Goal: Task Accomplishment & Management: Manage account settings

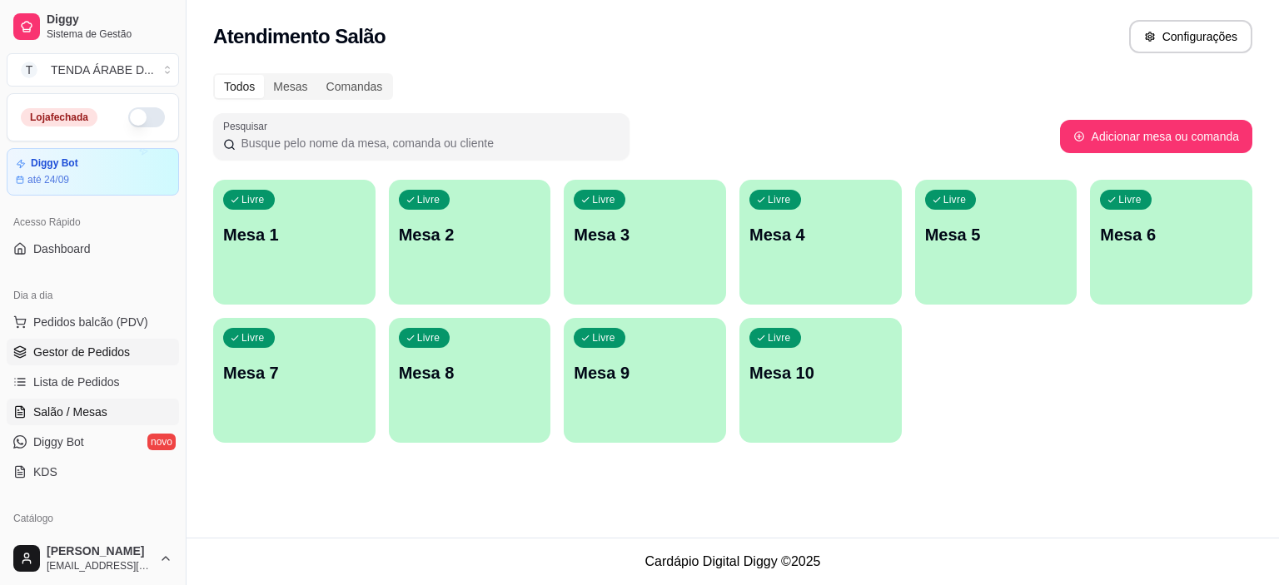
click at [66, 353] on span "Gestor de Pedidos" at bounding box center [81, 352] width 97 height 17
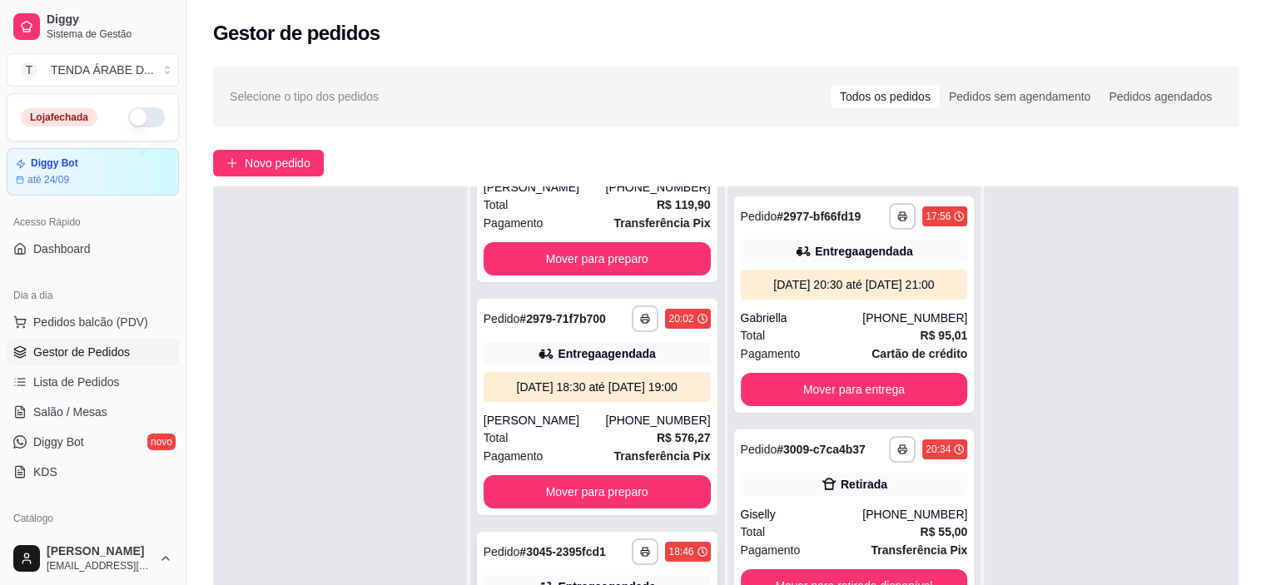
scroll to position [253, 0]
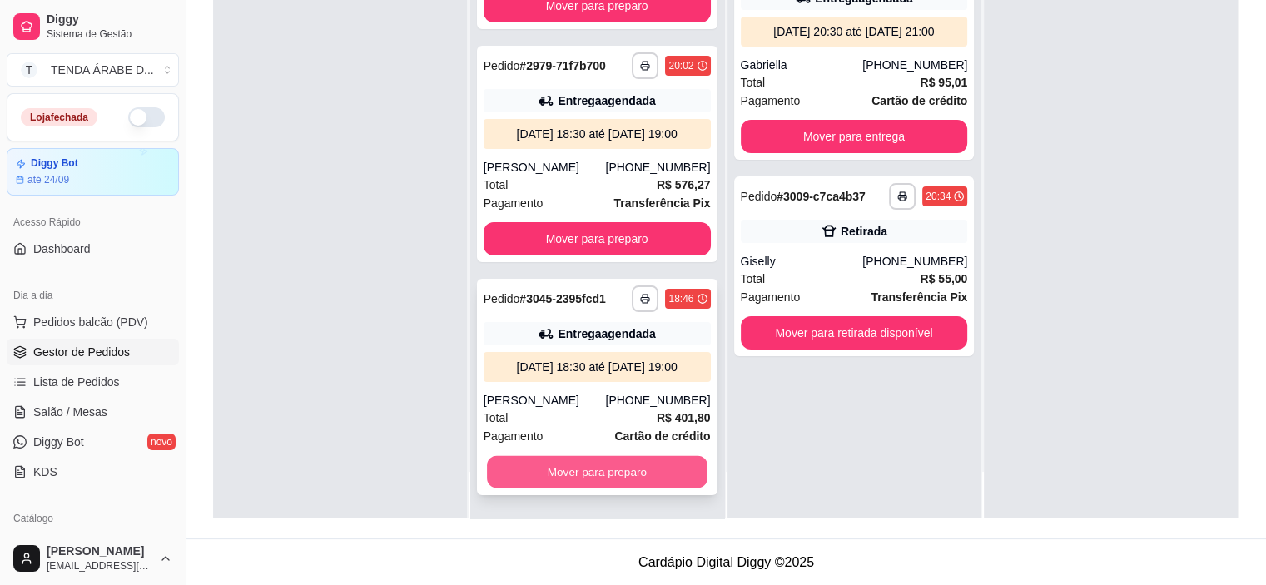
click at [601, 471] on button "Mover para preparo" at bounding box center [597, 472] width 221 height 32
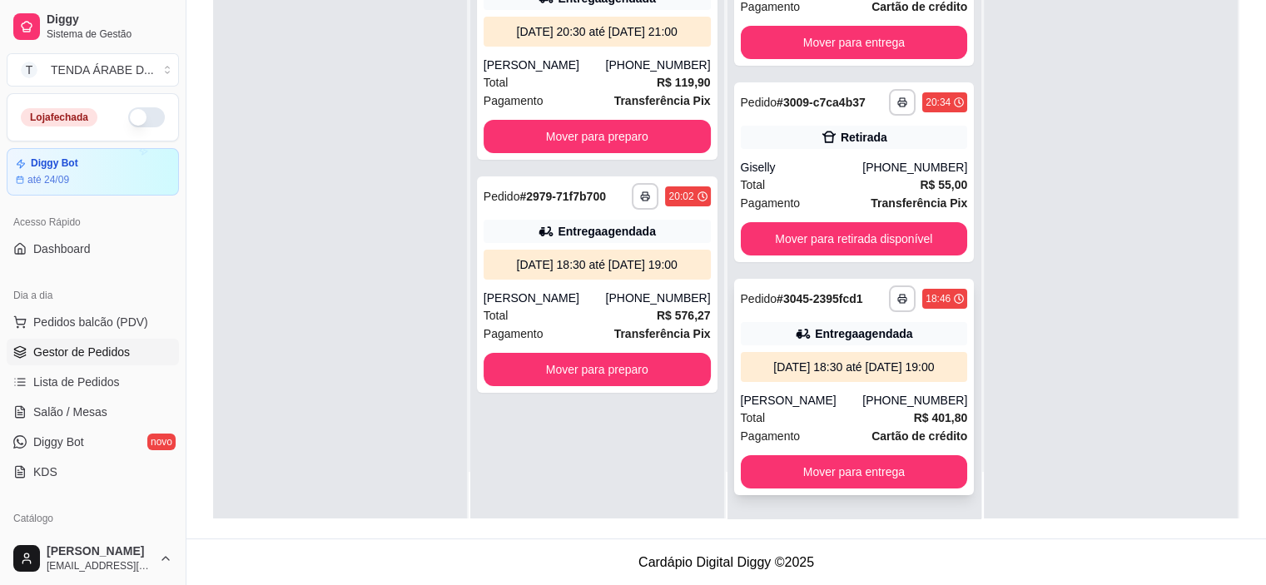
click at [829, 398] on div "[PERSON_NAME]" at bounding box center [802, 400] width 122 height 17
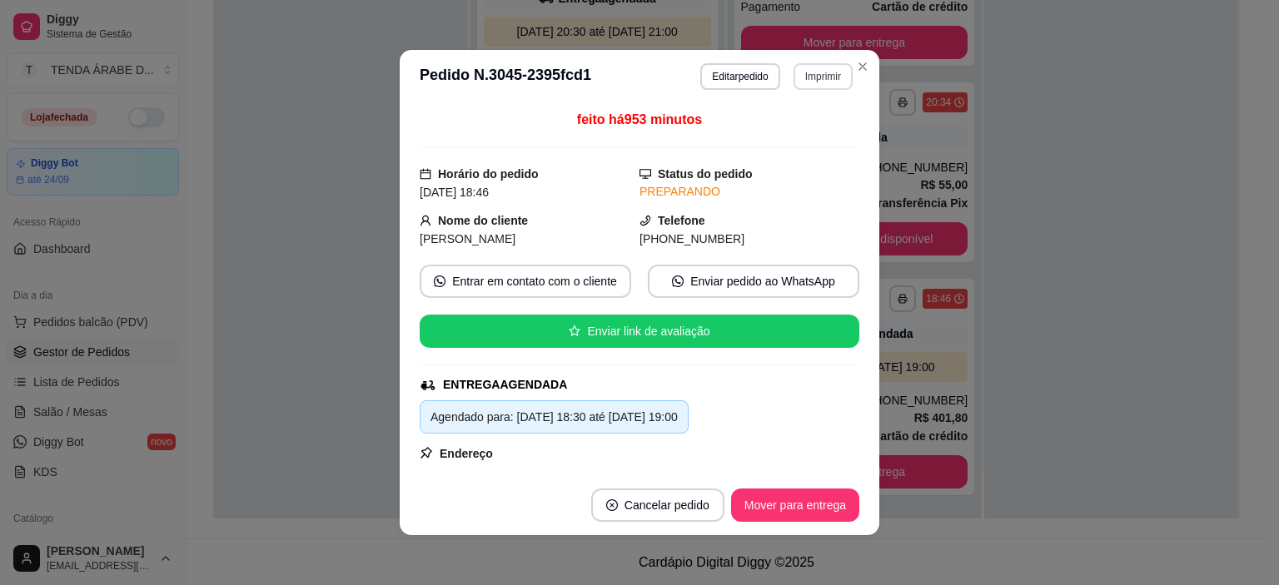
click at [811, 78] on button "Imprimir" at bounding box center [822, 76] width 59 height 27
click at [807, 137] on button "IMPRESSORA" at bounding box center [786, 135] width 117 height 26
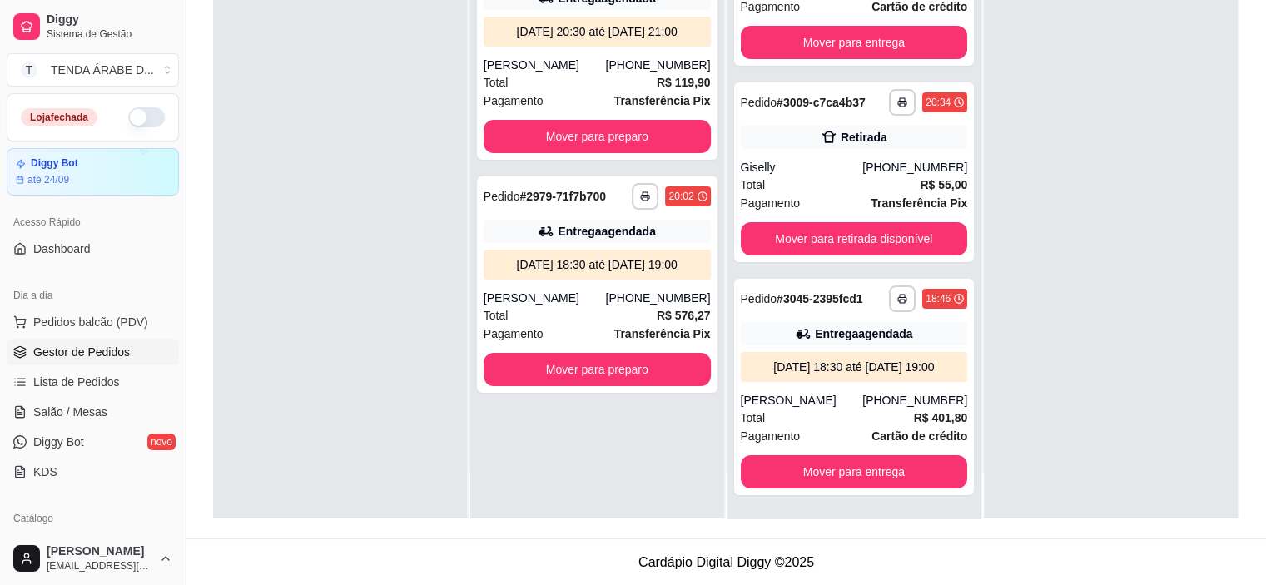
click at [128, 111] on button "button" at bounding box center [146, 117] width 37 height 20
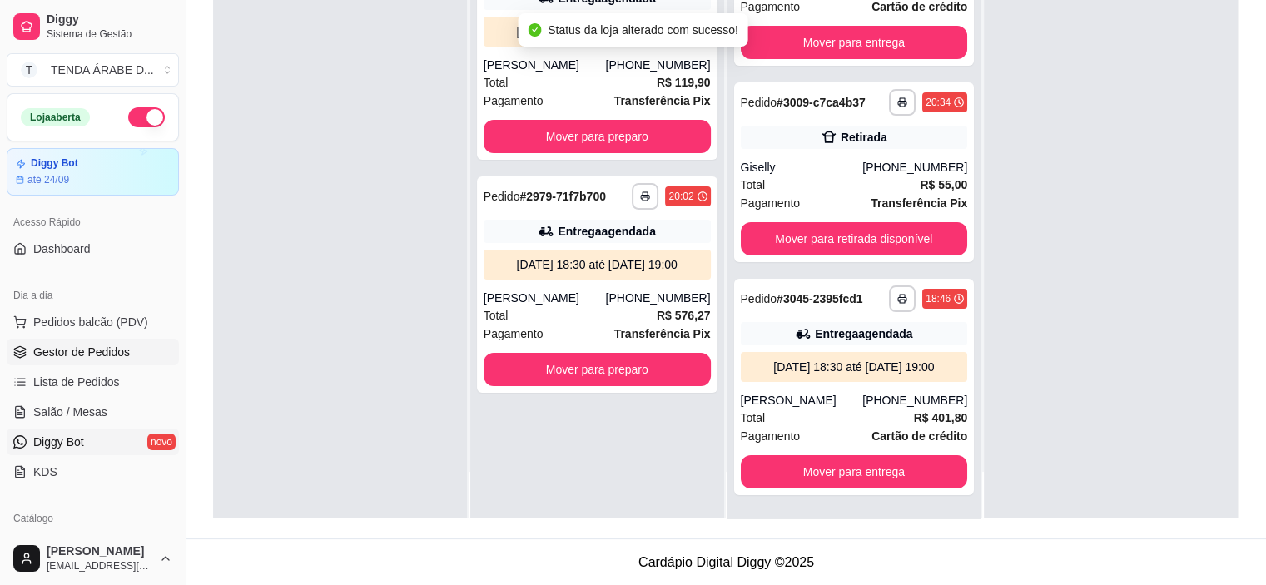
click at [67, 442] on span "Diggy Bot" at bounding box center [58, 442] width 51 height 17
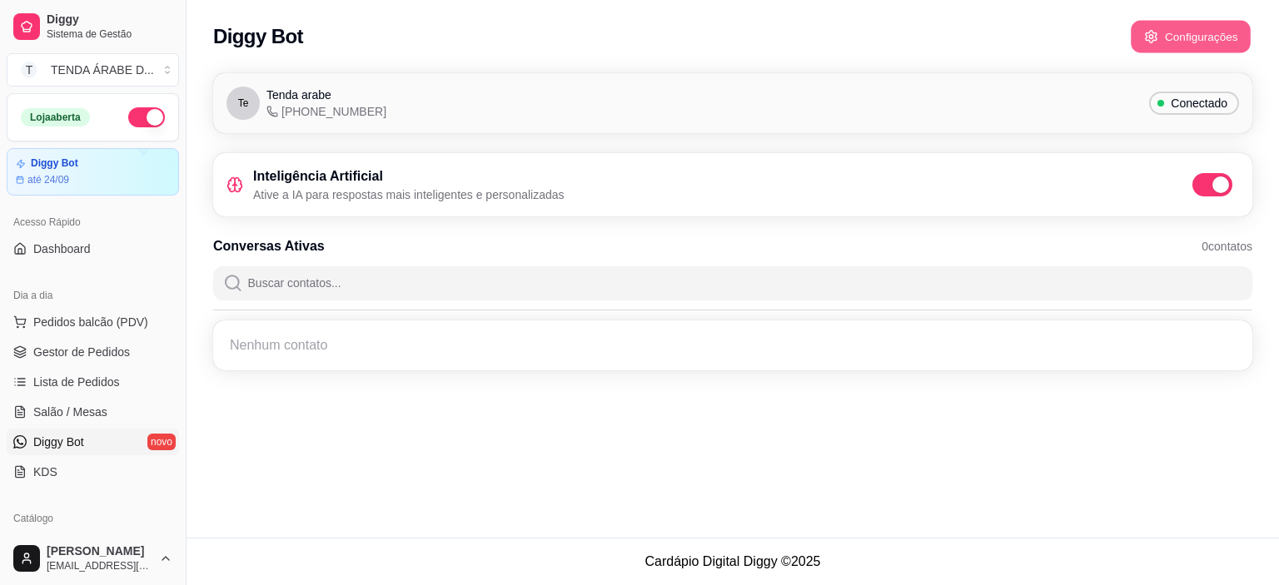
click at [1190, 37] on button "Configurações" at bounding box center [1190, 37] width 120 height 32
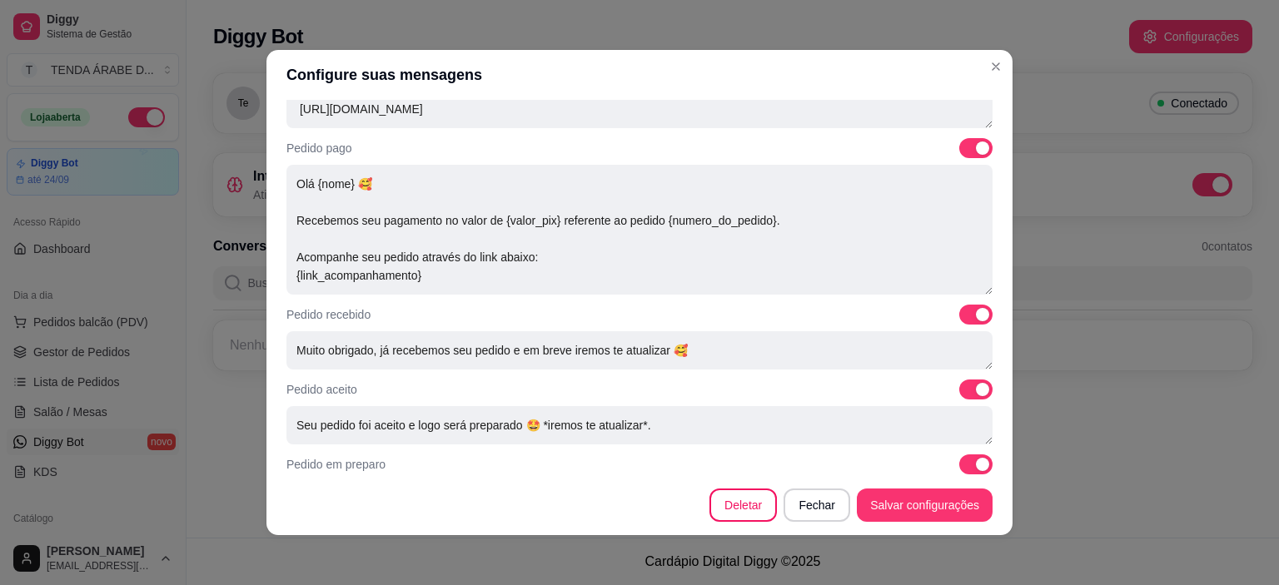
scroll to position [616, 0]
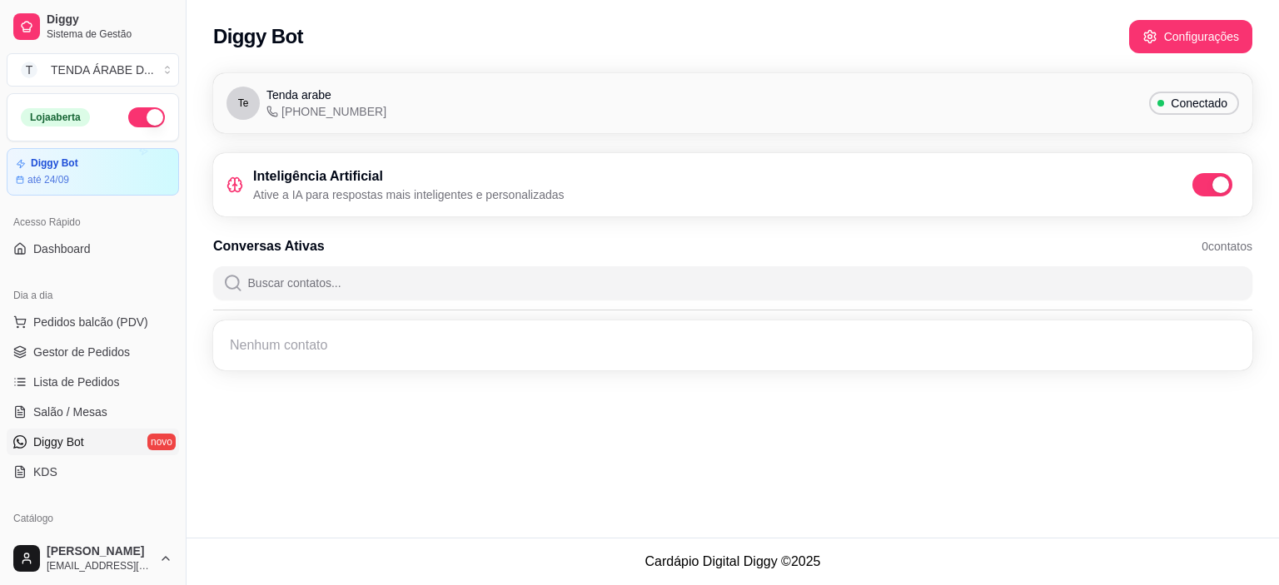
click at [1219, 184] on span at bounding box center [1220, 184] width 17 height 17
click at [1202, 188] on input "checkbox" at bounding box center [1196, 193] width 11 height 11
click at [1205, 184] on span at bounding box center [1203, 184] width 17 height 17
click at [1202, 188] on input "checkbox" at bounding box center [1196, 193] width 11 height 11
